Goal: Information Seeking & Learning: Learn about a topic

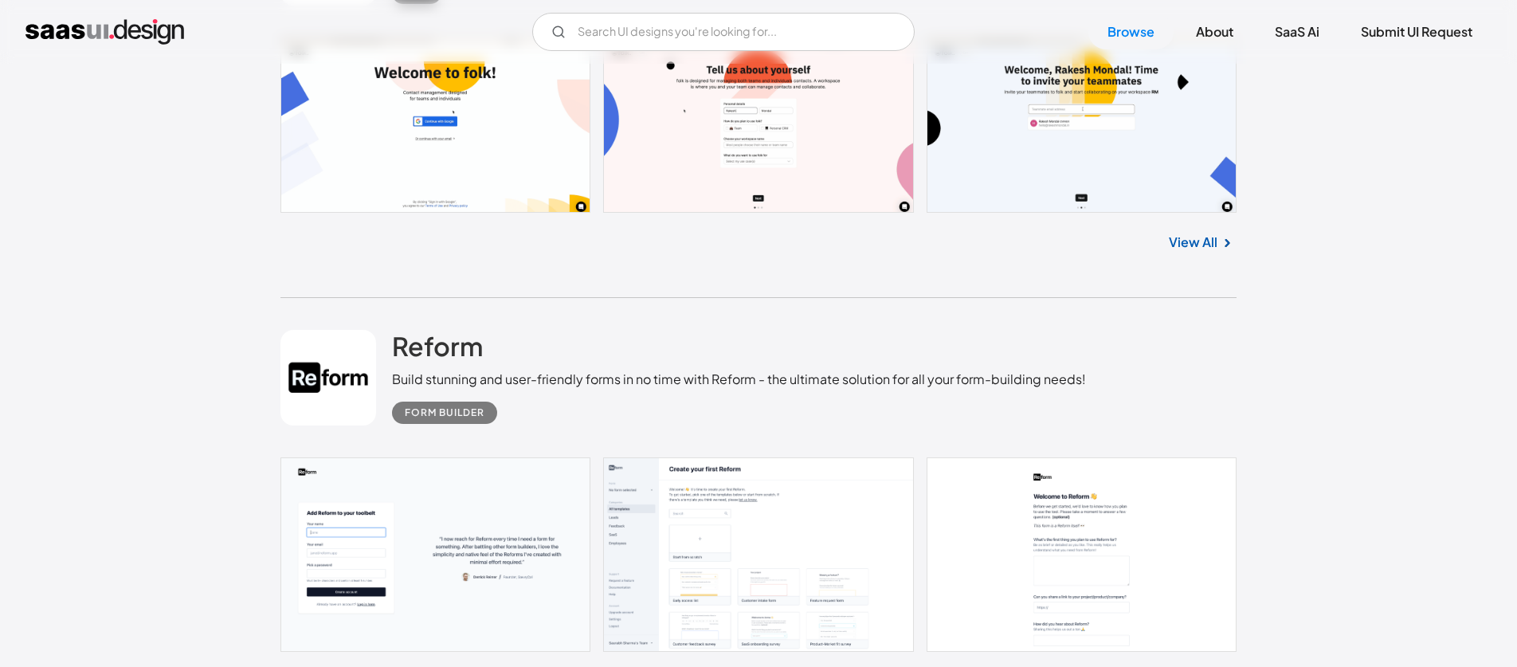
scroll to position [5299, 0]
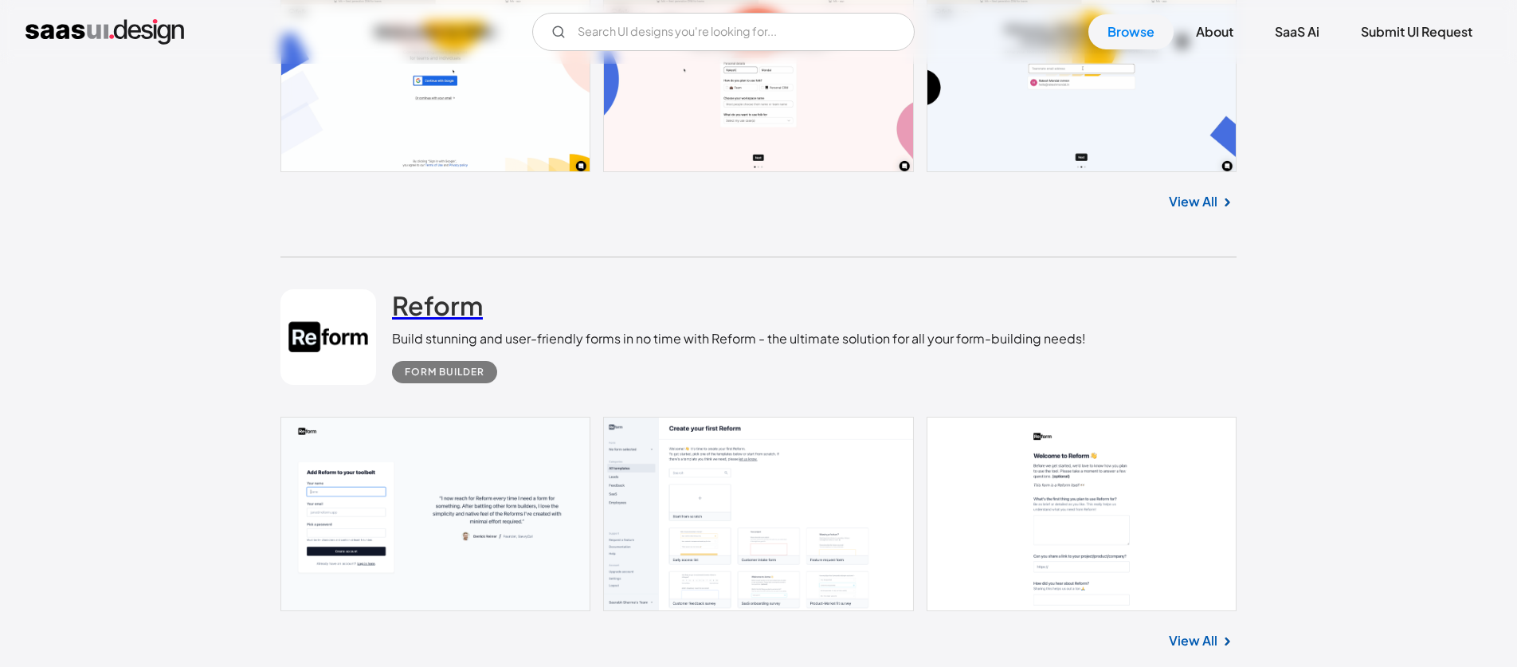
click at [461, 309] on h2 "Reform" at bounding box center [437, 305] width 91 height 32
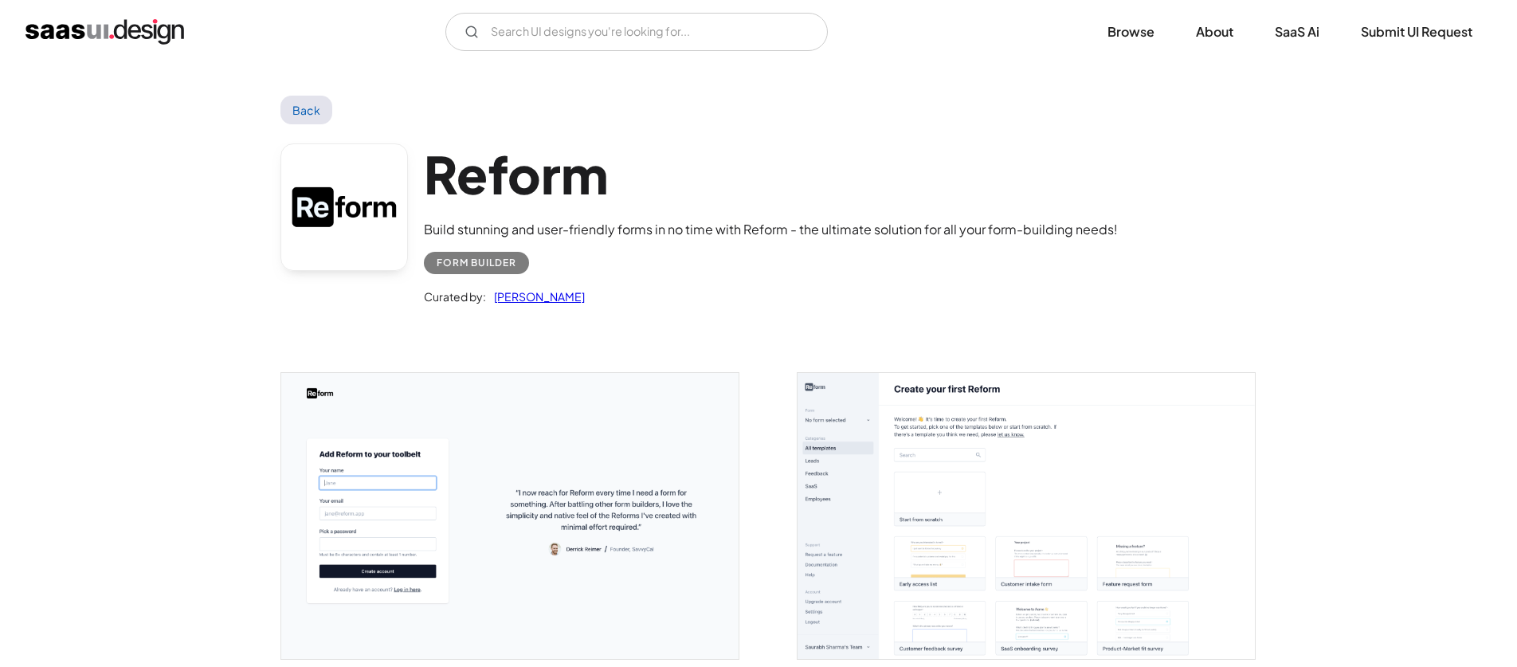
click at [510, 179] on h1 "Reform" at bounding box center [771, 173] width 694 height 61
click at [528, 233] on div "Build stunning and user-friendly forms in no time with Reform - the ultimate so…" at bounding box center [771, 229] width 694 height 19
